Goal: Ask a question

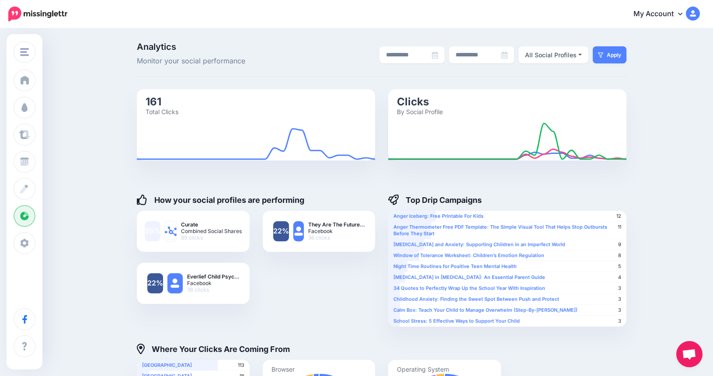
scroll to position [175, 0]
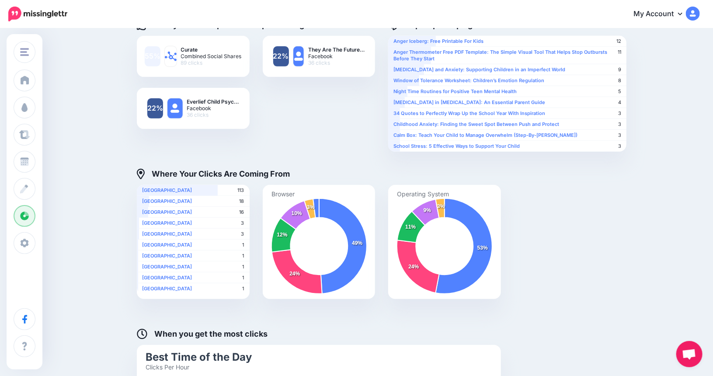
click at [691, 352] on span "Open chat" at bounding box center [689, 355] width 14 height 12
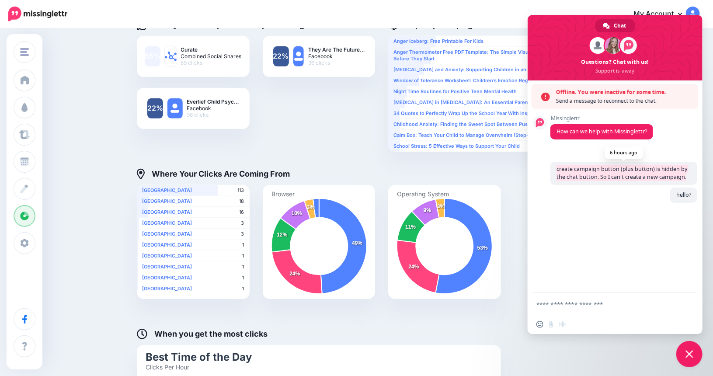
drag, startPoint x: 557, startPoint y: 168, endPoint x: 690, endPoint y: 178, distance: 133.0
click at [690, 178] on span "create campaign button (plus button) is hidden by the chat button. So I can't c…" at bounding box center [624, 173] width 147 height 23
copy span "create campaign button (plus button) is hidden by the chat button. So I can't c…"
paste textarea "**********"
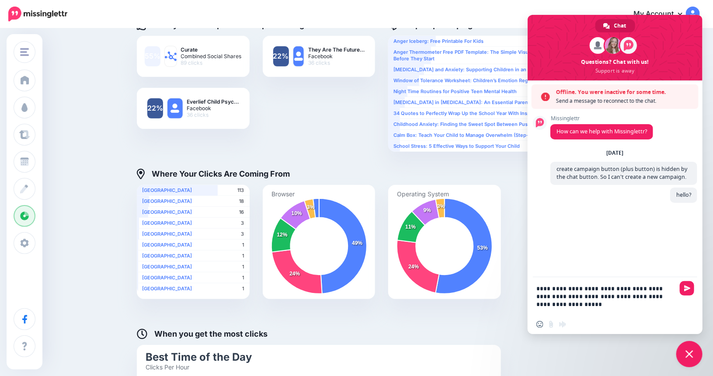
scroll to position [2, 0]
type textarea "**********"
click at [687, 287] on span "Send" at bounding box center [688, 288] width 7 height 7
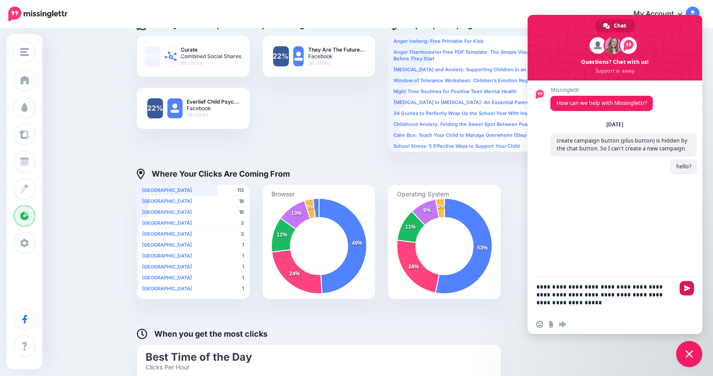
click at [690, 288] on span "Send" at bounding box center [688, 288] width 7 height 7
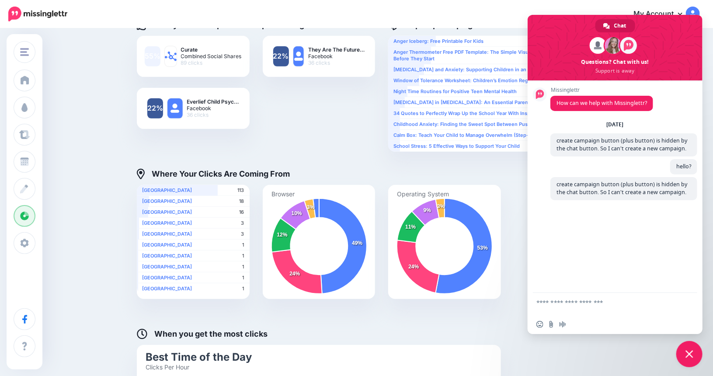
click at [451, 326] on div "When you get the most clicks" at bounding box center [382, 328] width 490 height 15
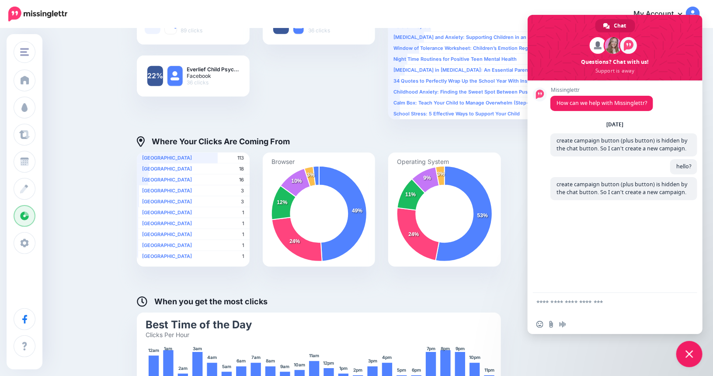
scroll to position [309, 0]
